Goal: Transaction & Acquisition: Purchase product/service

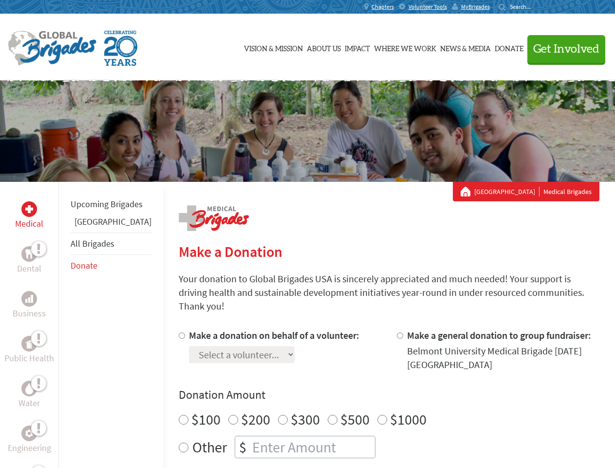
click at [538, 7] on div "Search for:" at bounding box center [518, 7] width 39 height 8
click at [562, 49] on span "Get Involved" at bounding box center [566, 49] width 66 height 12
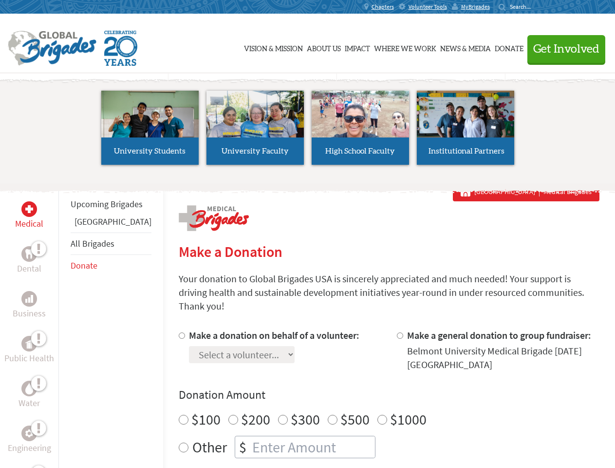
click at [308, 131] on li "High School Faculty" at bounding box center [360, 128] width 105 height 90
click at [64, 324] on div "Upcoming Brigades Guatemala All Brigades Donate" at bounding box center [110, 416] width 105 height 468
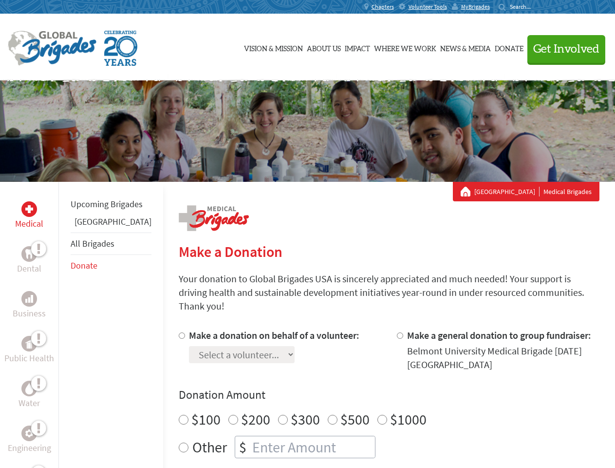
click at [372, 391] on div "Donation Amount $100 $200 $300 $500 $1000 Other $" at bounding box center [389, 422] width 421 height 71
click at [179, 332] on input "Make a donation on behalf of a volunteer:" at bounding box center [182, 335] width 6 height 6
radio input "true"
click at [397, 332] on input "Make a general donation to group fundraiser:" at bounding box center [400, 335] width 6 height 6
radio input "true"
